Goal: Transaction & Acquisition: Obtain resource

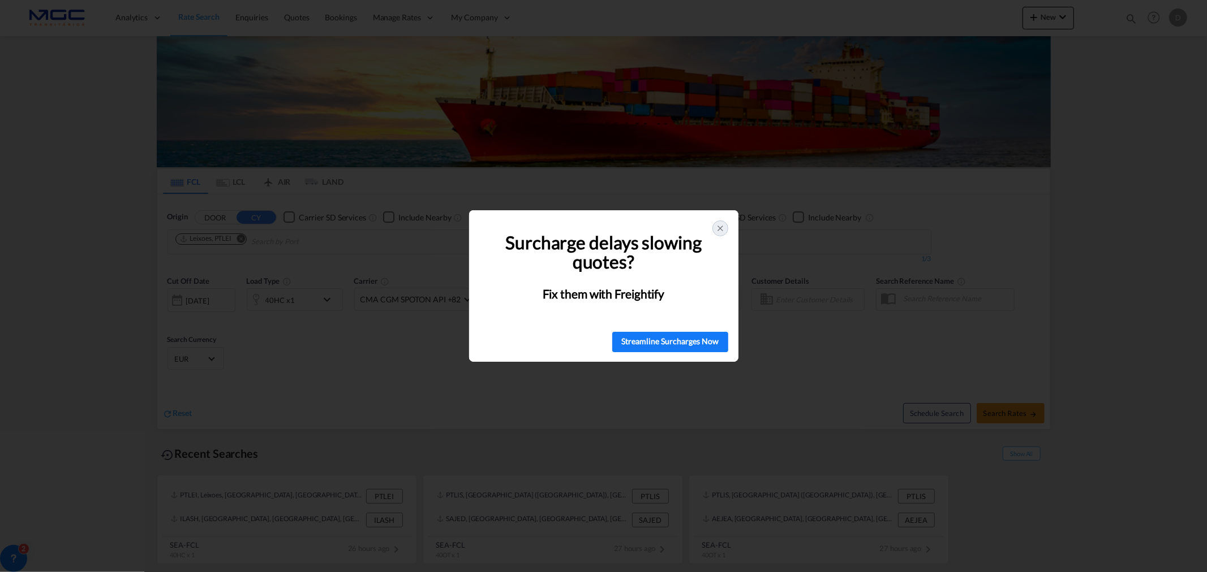
click at [717, 229] on icon at bounding box center [720, 228] width 9 height 9
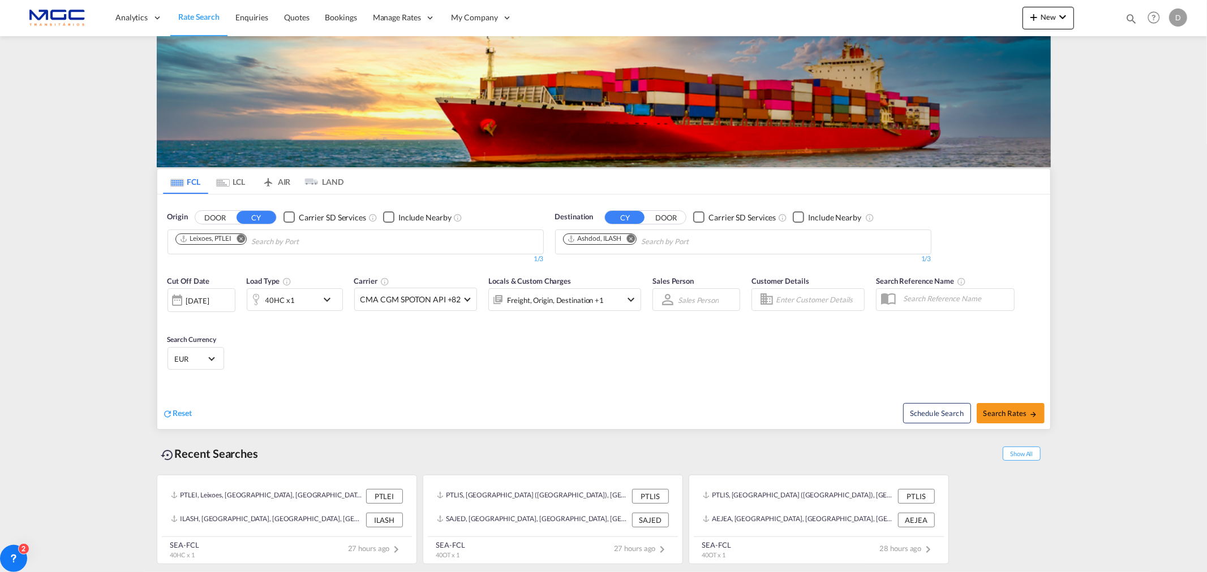
click at [632, 240] on md-icon "Remove" at bounding box center [630, 238] width 8 height 8
click at [238, 236] on md-icon "Remove" at bounding box center [240, 238] width 8 height 8
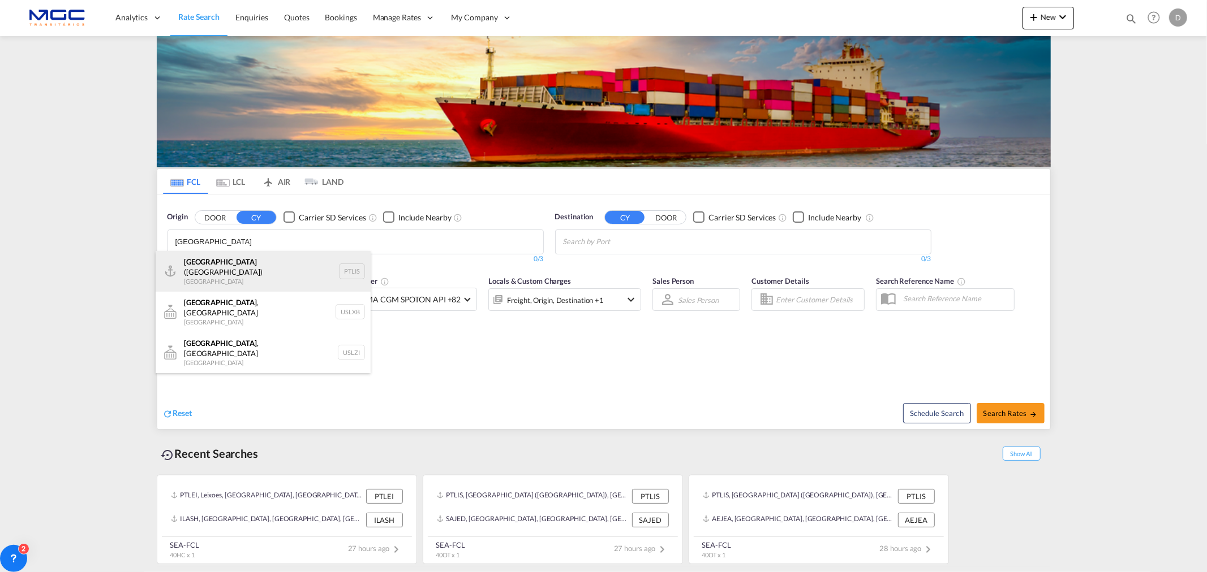
type input "[GEOGRAPHIC_DATA]"
click at [244, 270] on div "[GEOGRAPHIC_DATA] ([GEOGRAPHIC_DATA]) [GEOGRAPHIC_DATA] PTLIS" at bounding box center [263, 271] width 215 height 41
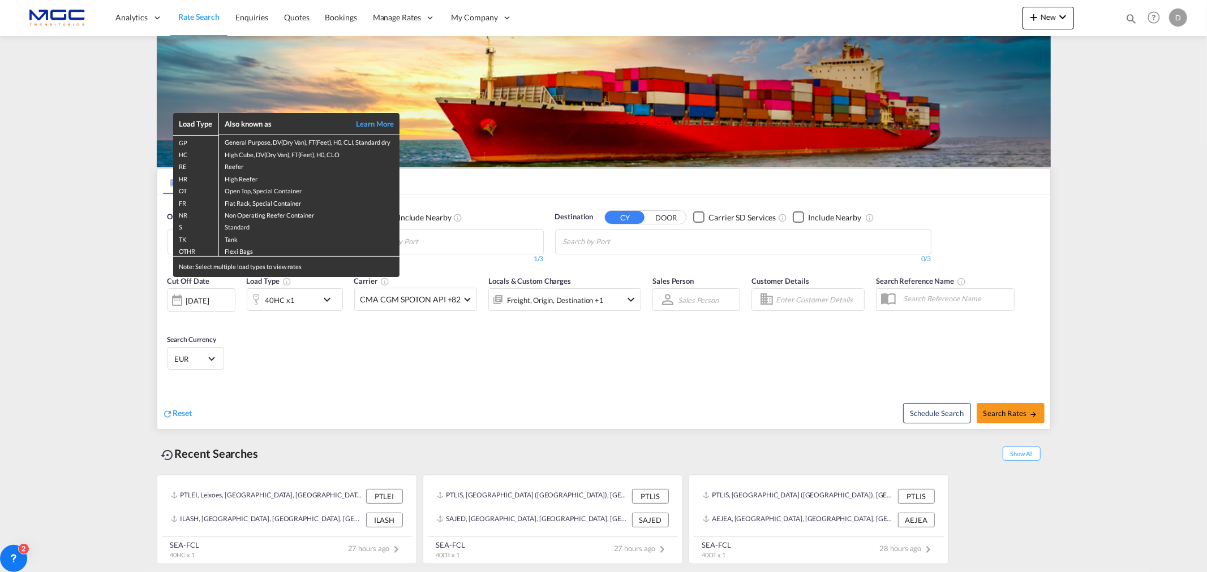
click at [308, 352] on div "Load Type Also known as Learn More GP General Purpose, DV(Dry Van), FT(Feet), H…" at bounding box center [603, 286] width 1207 height 572
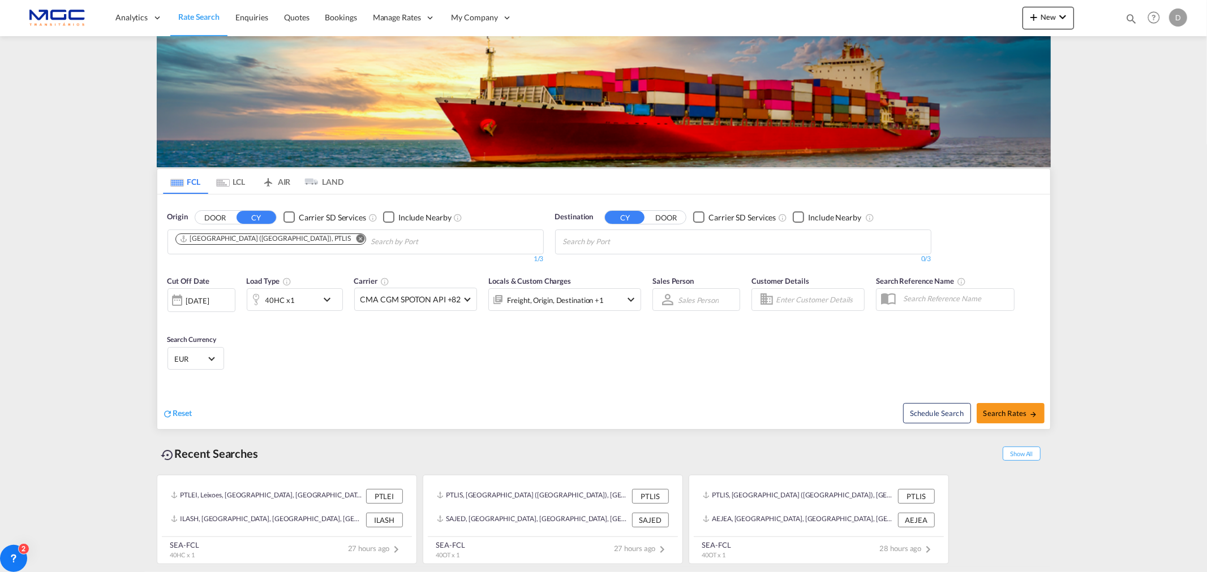
click at [596, 233] on body "Analytics Reports Dashboard Rate Search Enquiries Quotes Bookings" at bounding box center [603, 286] width 1207 height 572
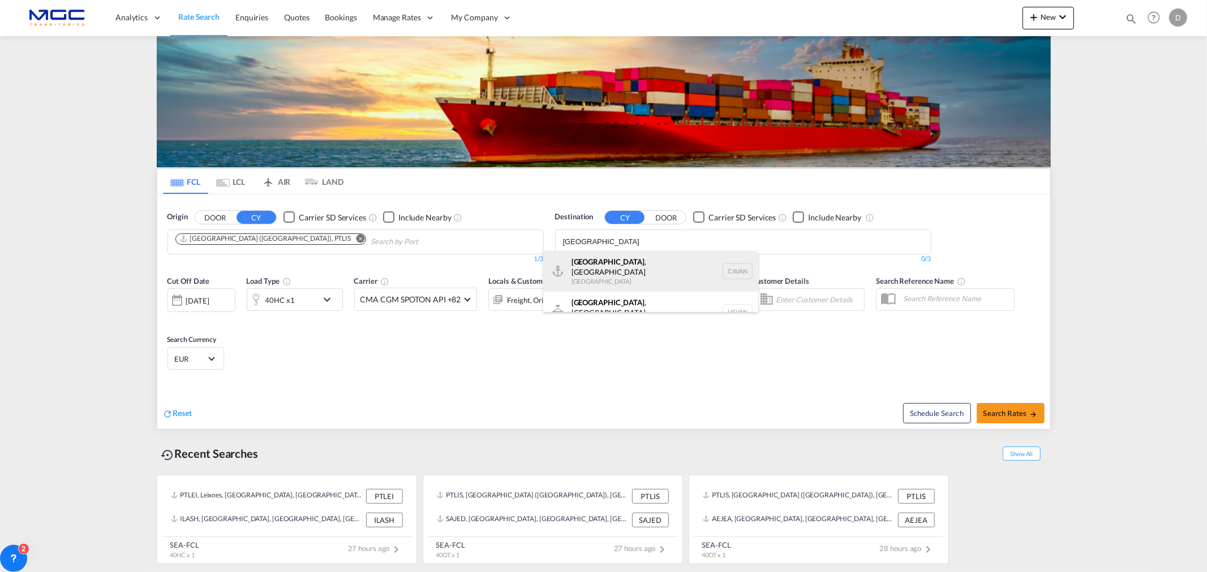
type input "[GEOGRAPHIC_DATA]"
click at [668, 269] on div "[GEOGRAPHIC_DATA] , [GEOGRAPHIC_DATA] [GEOGRAPHIC_DATA] [GEOGRAPHIC_DATA]" at bounding box center [650, 271] width 215 height 41
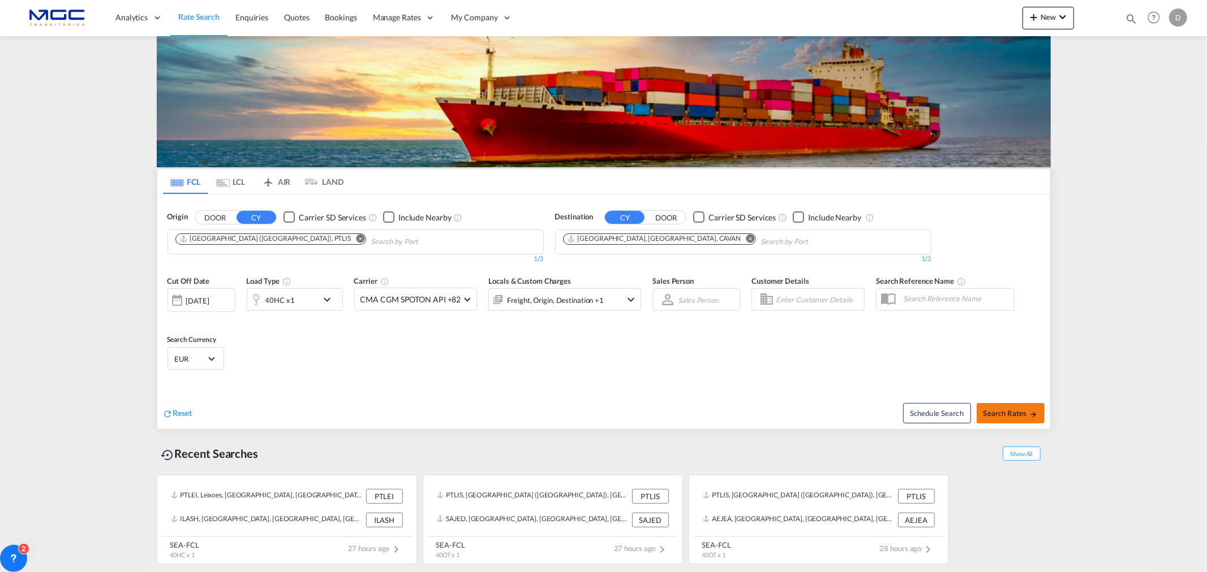
click at [1019, 413] on span "Search Rates" at bounding box center [1010, 413] width 54 height 9
type input "PTLIS to CAVAN / [DATE]"
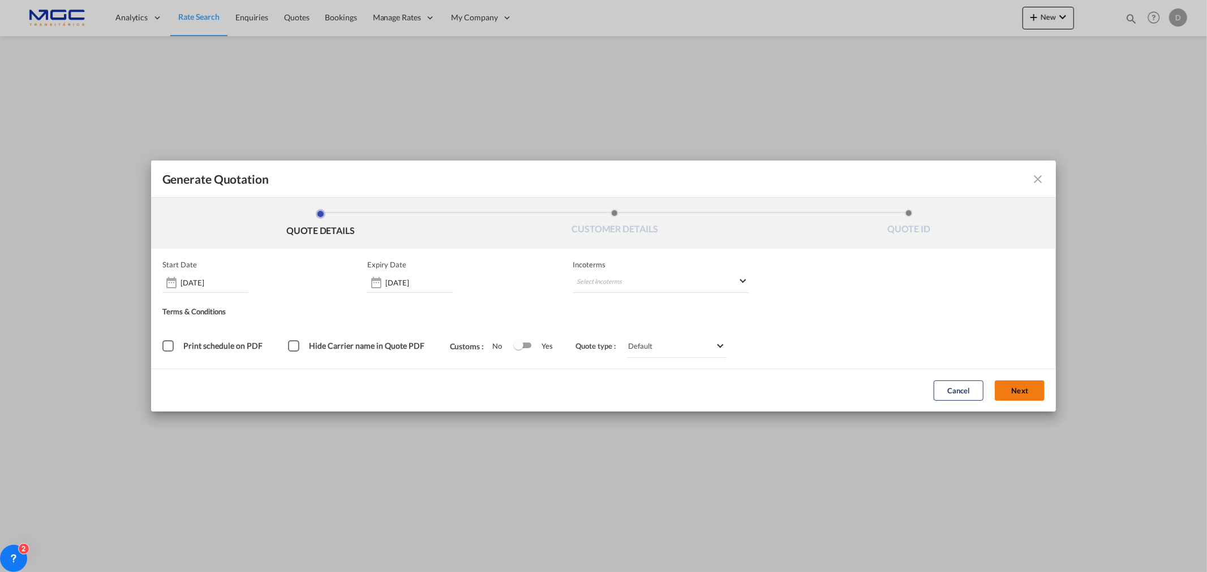
click at [1032, 390] on button "Next" at bounding box center [1020, 391] width 50 height 20
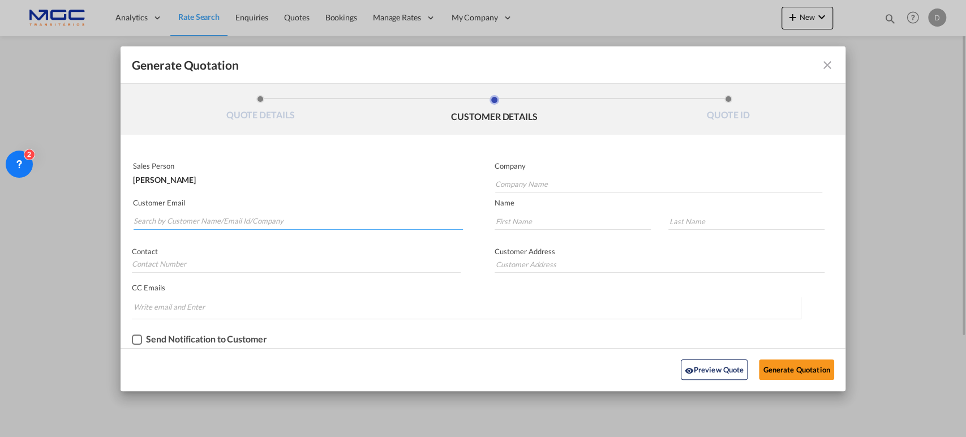
click at [177, 216] on input "Search by Customer Name/Email Id/Company" at bounding box center [298, 221] width 329 height 17
paste input "[PERSON_NAME] <[EMAIL_ADDRESS][DOMAIN_NAME]>"
drag, startPoint x: 175, startPoint y: 218, endPoint x: 129, endPoint y: 218, distance: 46.4
click at [129, 218] on div "Customer Email [PERSON_NAME] <[EMAIL_ADDRESS][DOMAIN_NAME]>" at bounding box center [301, 214] width 362 height 41
click at [222, 221] on input "[EMAIL_ADDRESS][DOMAIN_NAME]>" at bounding box center [298, 221] width 329 height 17
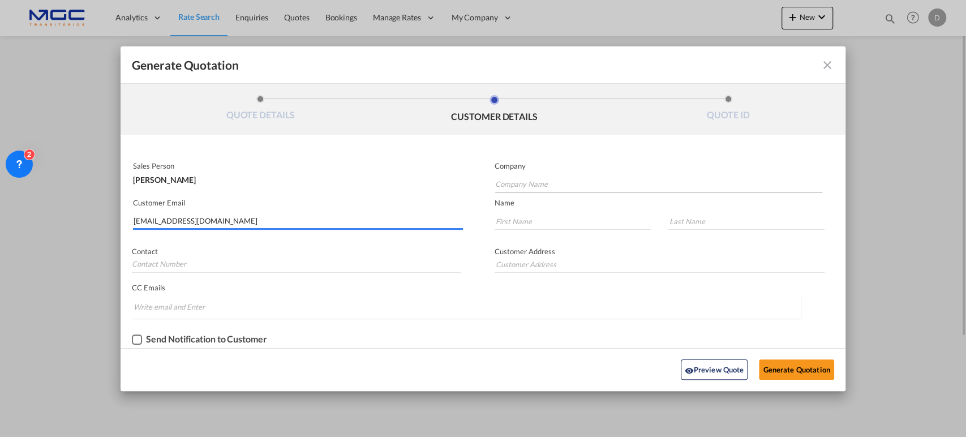
type input "[EMAIL_ADDRESS][DOMAIN_NAME]"
click at [531, 180] on input "Company Name" at bounding box center [659, 184] width 328 height 17
click at [511, 180] on input "Company Name" at bounding box center [659, 184] width 328 height 17
click at [537, 184] on input "Company Name" at bounding box center [659, 184] width 328 height 17
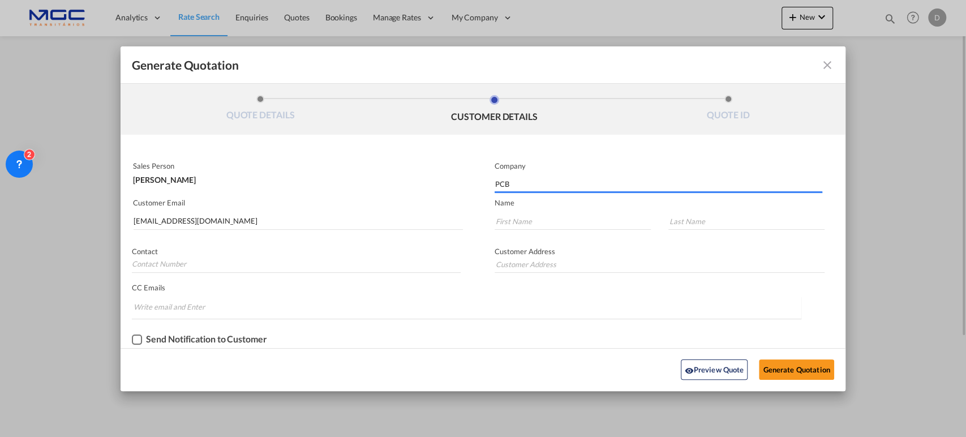
type input "PCB"
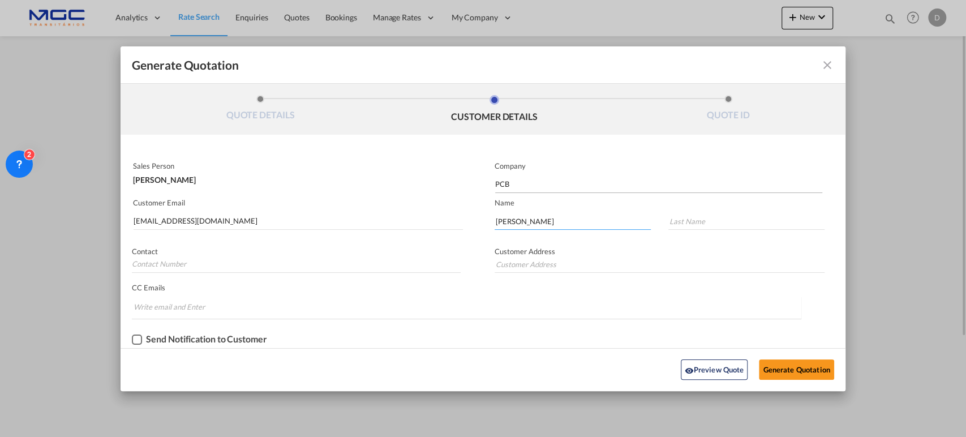
type input "[PERSON_NAME]"
type input "Li"
click at [795, 361] on button "Generate Quotation" at bounding box center [796, 369] width 75 height 20
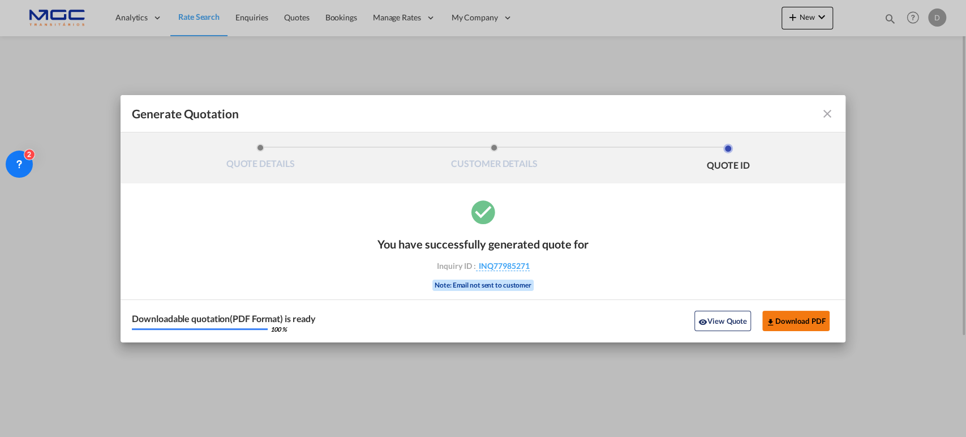
click at [783, 320] on button "Download PDF" at bounding box center [795, 321] width 67 height 20
